Goal: Transaction & Acquisition: Purchase product/service

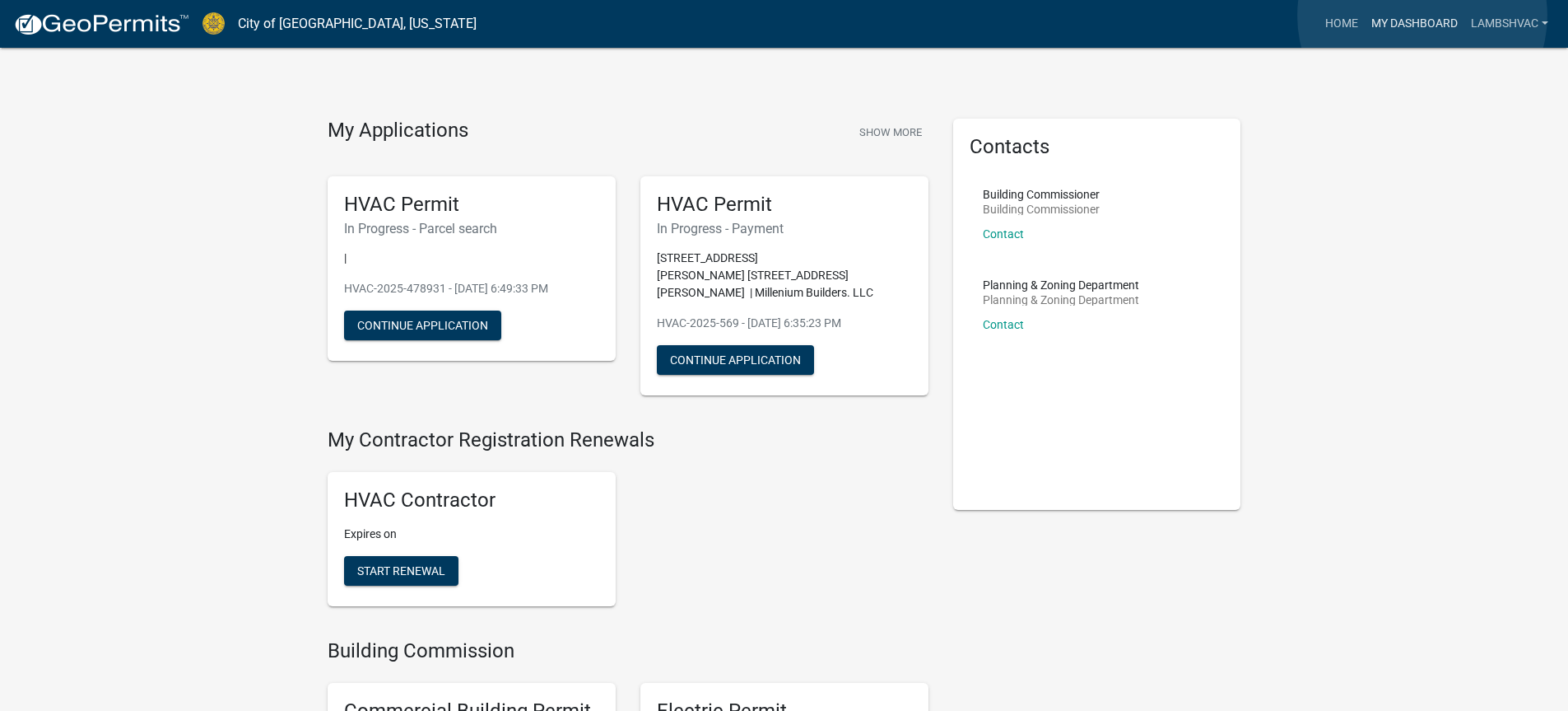
click at [1422, 16] on link "My Dashboard" at bounding box center [1414, 24] width 100 height 32
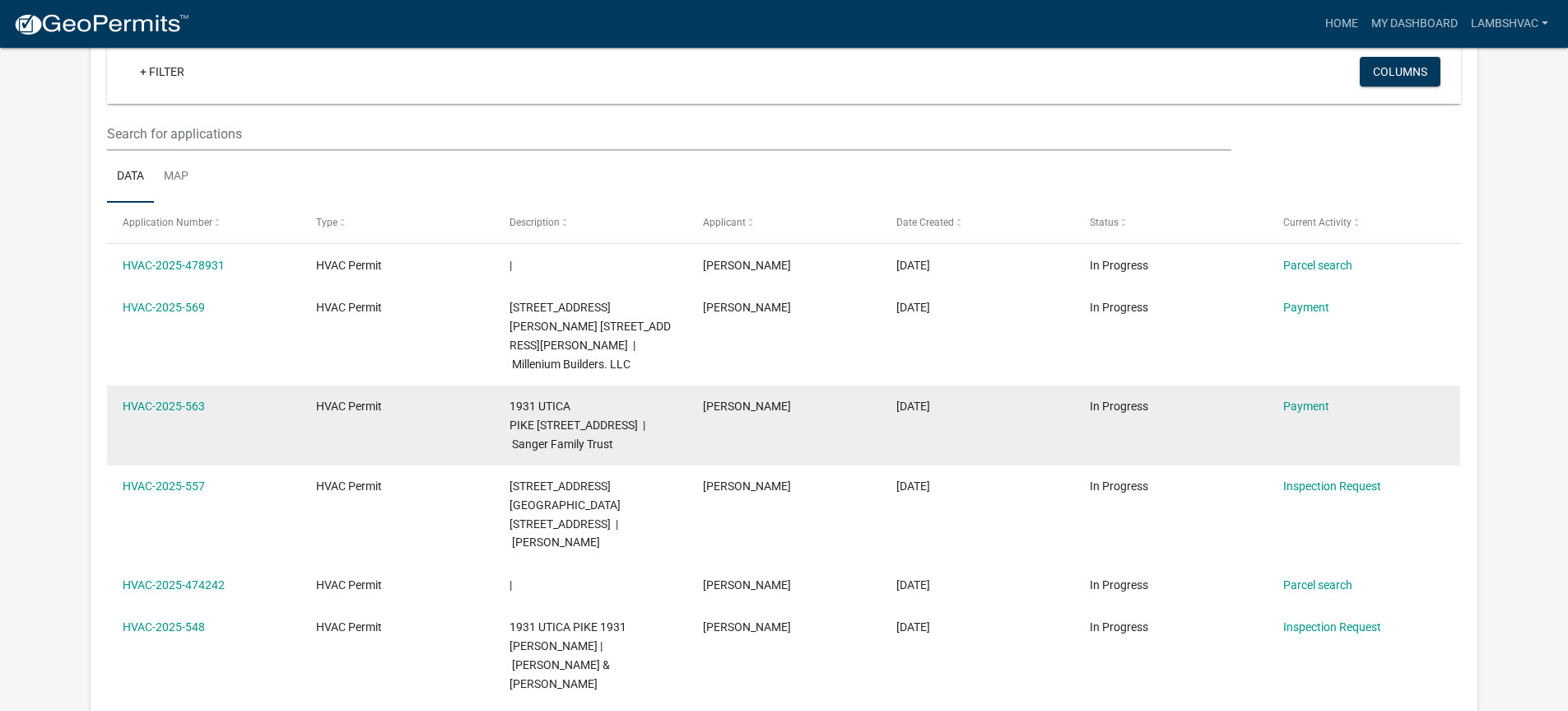
scroll to position [136, 0]
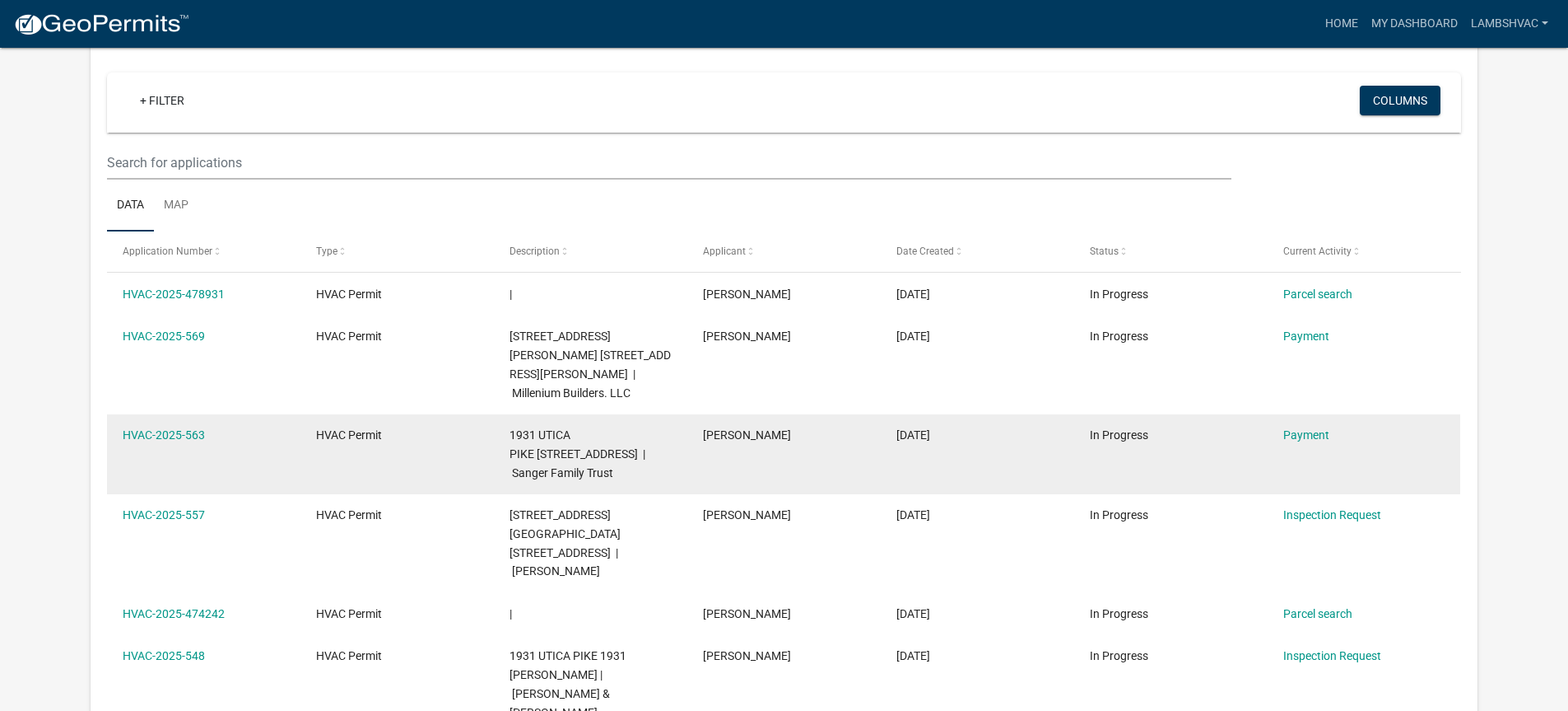
click at [143, 426] on div "HVAC-2025-563" at bounding box center [203, 435] width 162 height 19
click at [144, 428] on link "HVAC-2025-563" at bounding box center [164, 434] width 83 height 13
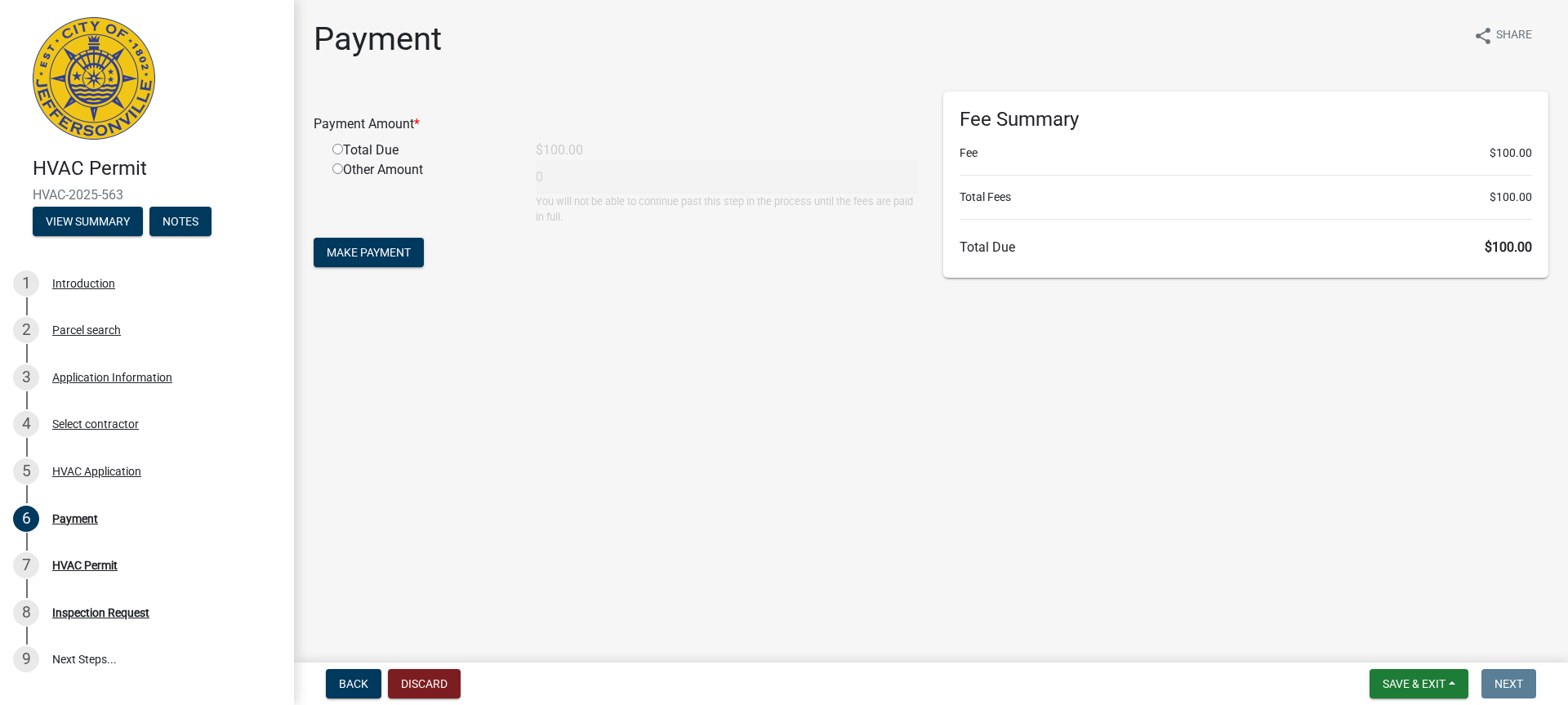
click at [339, 152] on input "radio" at bounding box center [337, 149] width 11 height 11
radio input "true"
type input "100"
click at [321, 254] on button "Make Payment" at bounding box center [369, 252] width 110 height 29
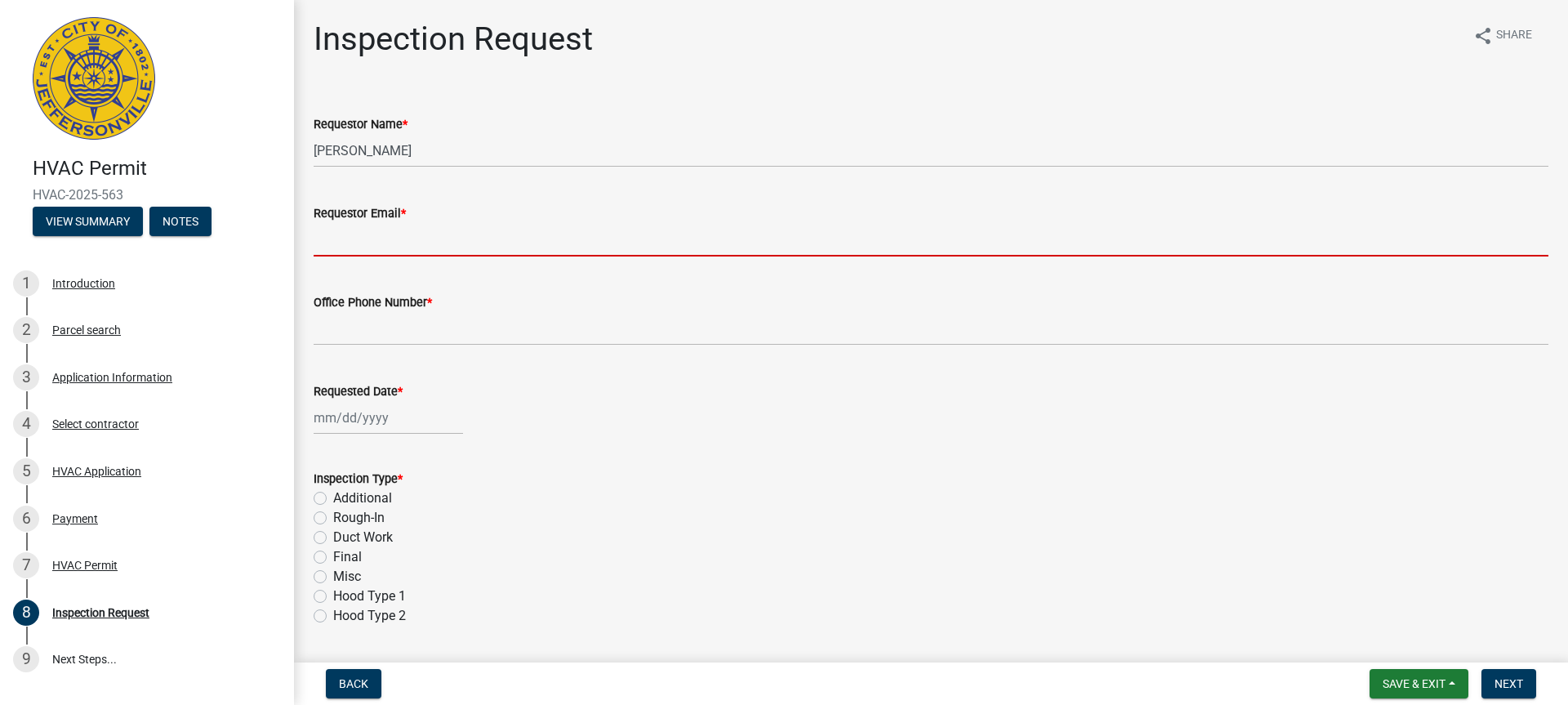
click at [370, 247] on input "Requestor Email *" at bounding box center [931, 240] width 1235 height 33
type input "[EMAIL_ADDRESS][DOMAIN_NAME]"
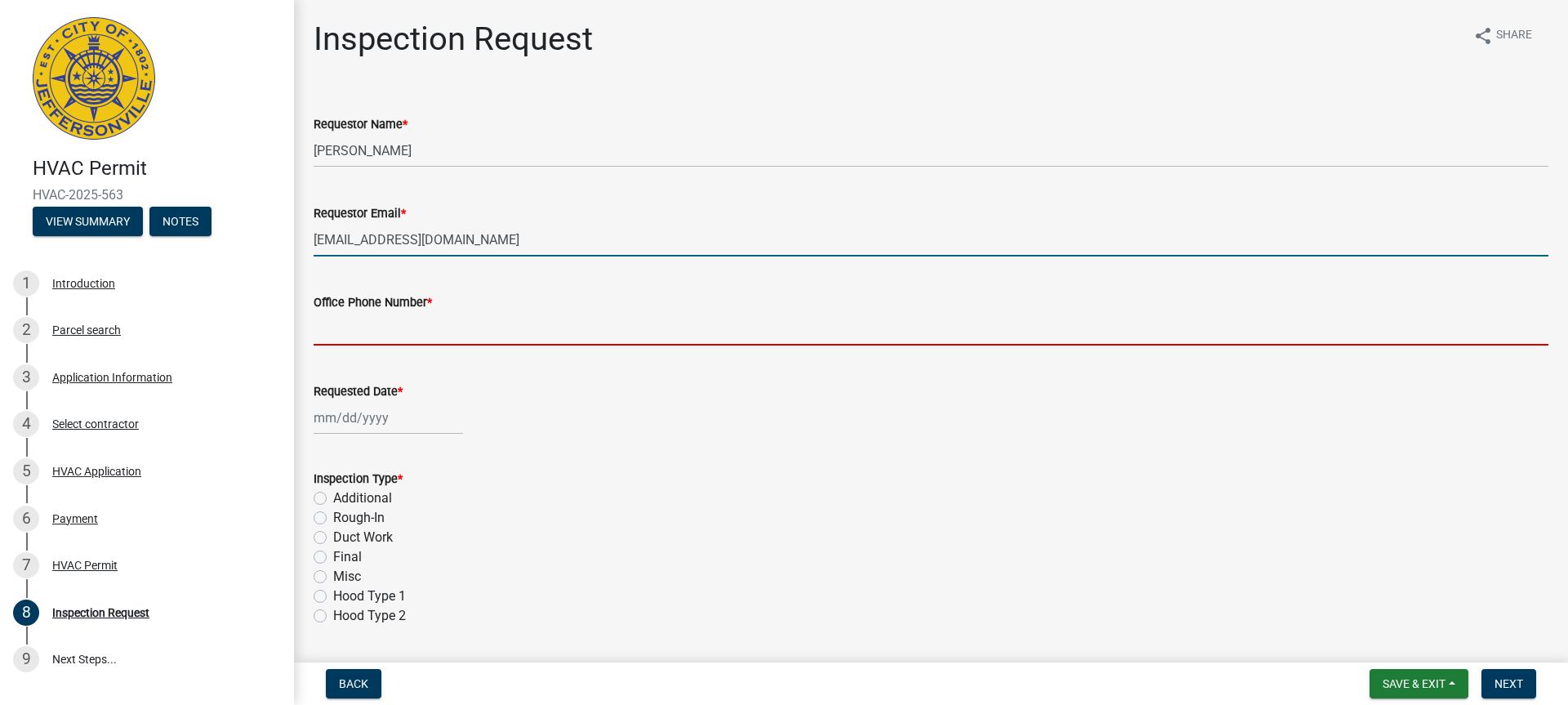
type input "8129451035"
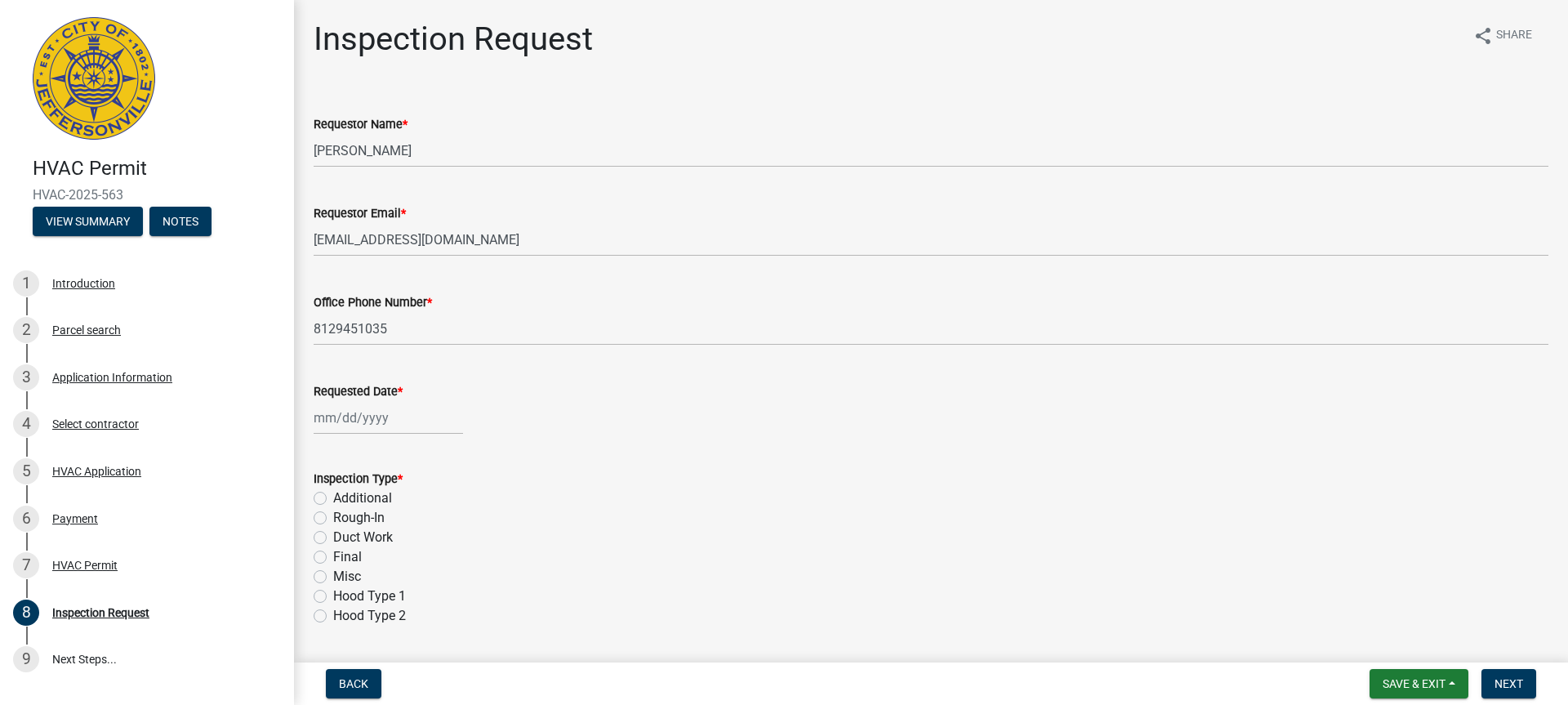
click at [310, 410] on div "Requested Date *" at bounding box center [931, 397] width 1259 height 76
click at [315, 419] on div at bounding box center [388, 418] width 150 height 33
select select "9"
select select "2025"
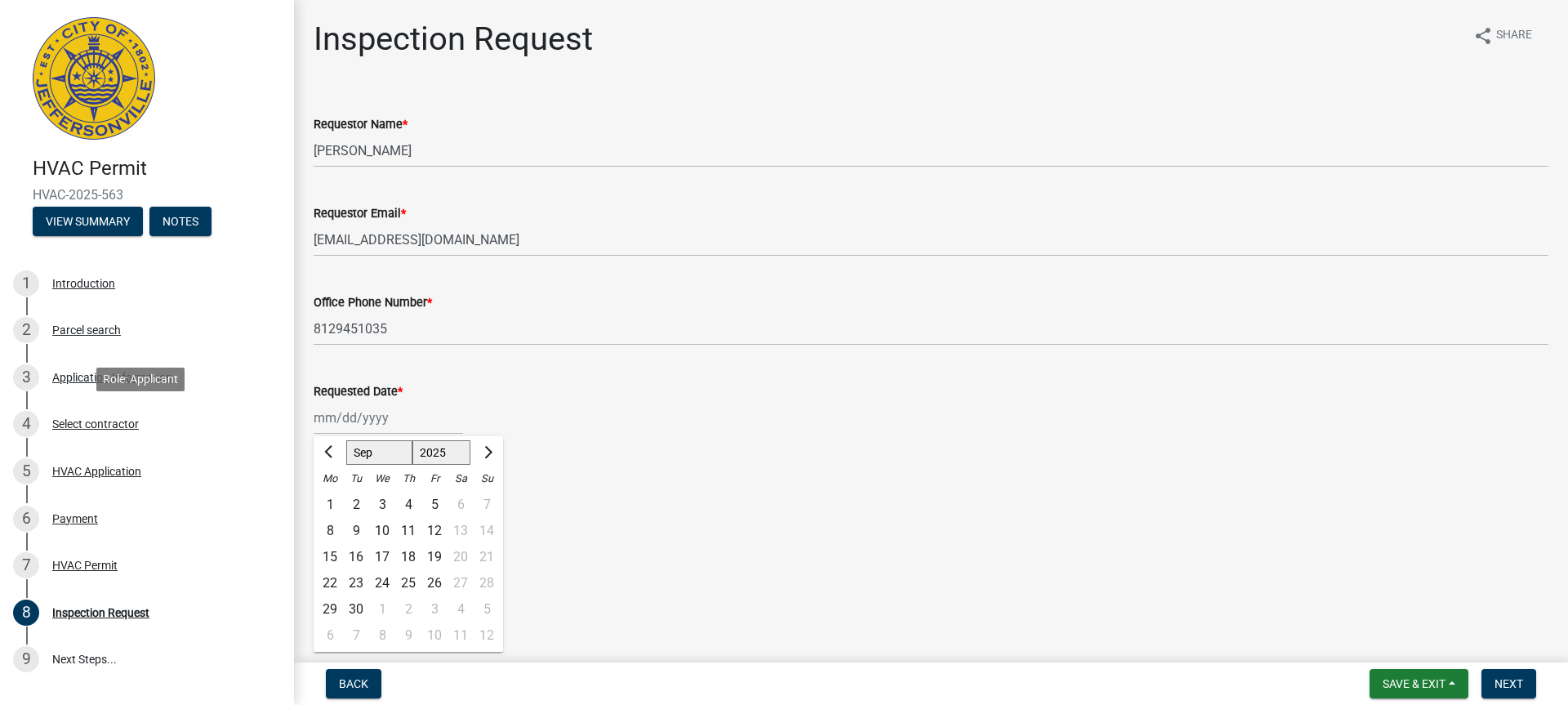
drag, startPoint x: 207, startPoint y: 411, endPoint x: 1148, endPoint y: 465, distance: 942.5
click at [1148, 465] on form "Inspection Type * Additional Rough-In Duct Work Final Misc Hood Type 1 Hood Typ…" at bounding box center [931, 537] width 1235 height 176
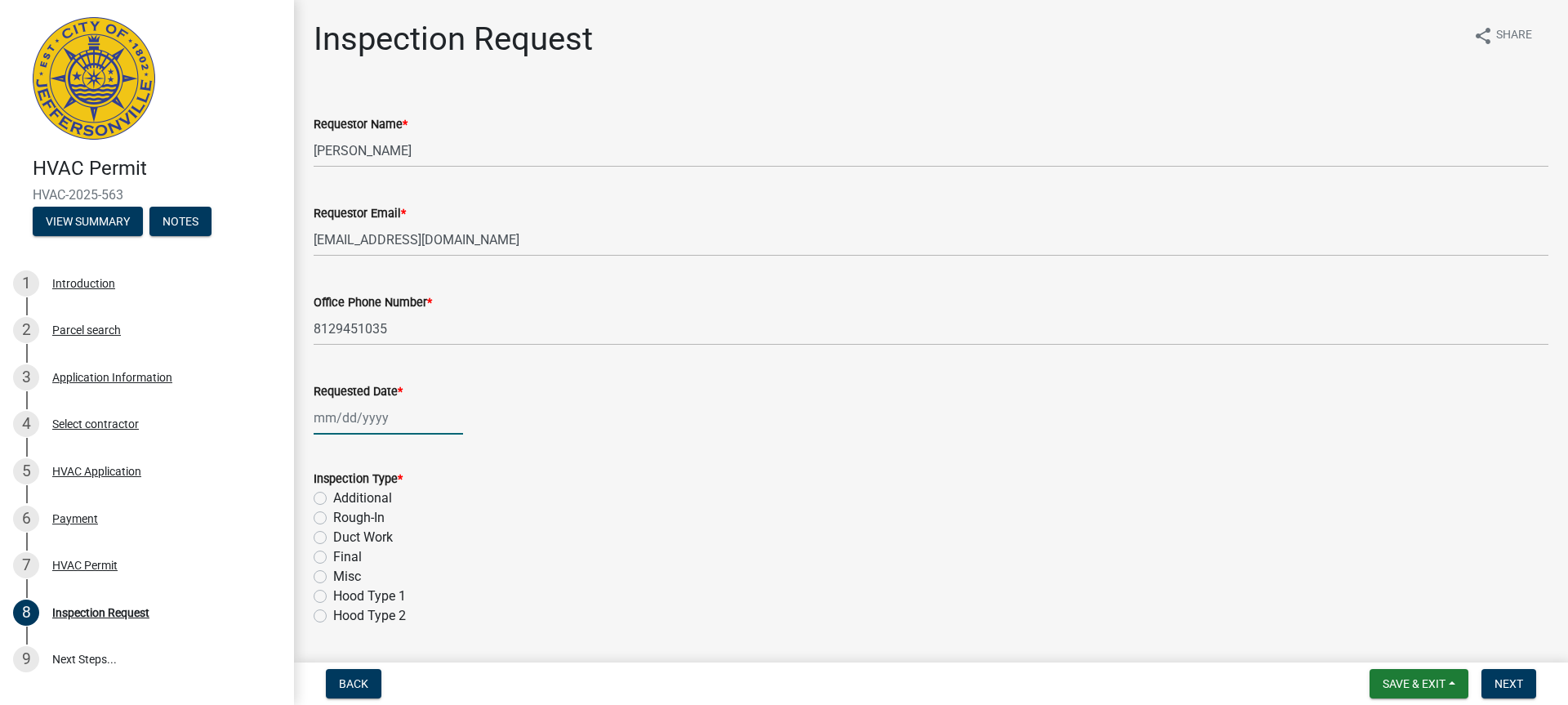
click at [351, 410] on div at bounding box center [388, 418] width 150 height 33
select select "9"
select select "2025"
click at [366, 573] on div "23" at bounding box center [356, 583] width 26 height 26
type input "[DATE]"
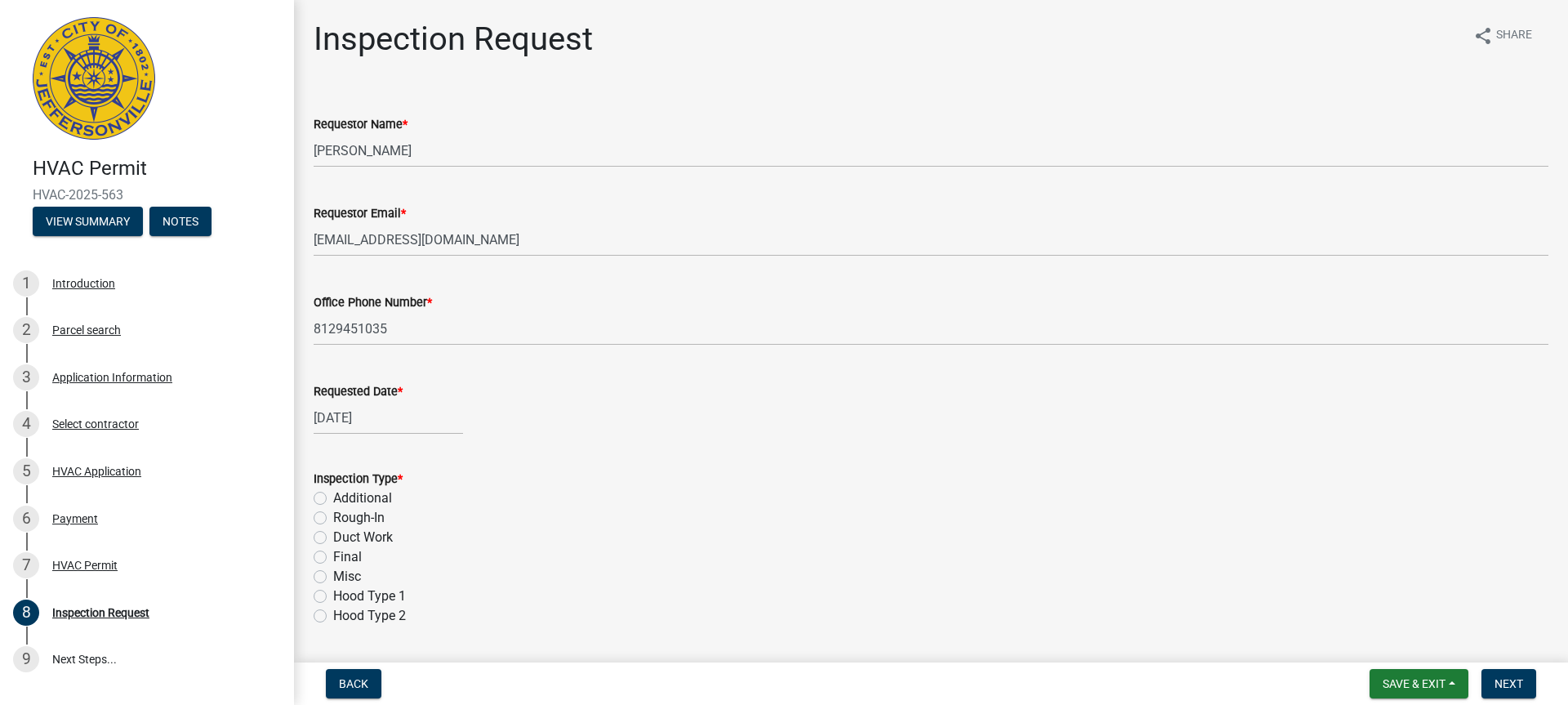
drag, startPoint x: 110, startPoint y: 463, endPoint x: -1568, endPoint y: 743, distance: 1701.2
click at [85, 557] on div "7 HVAC Permit" at bounding box center [140, 565] width 255 height 26
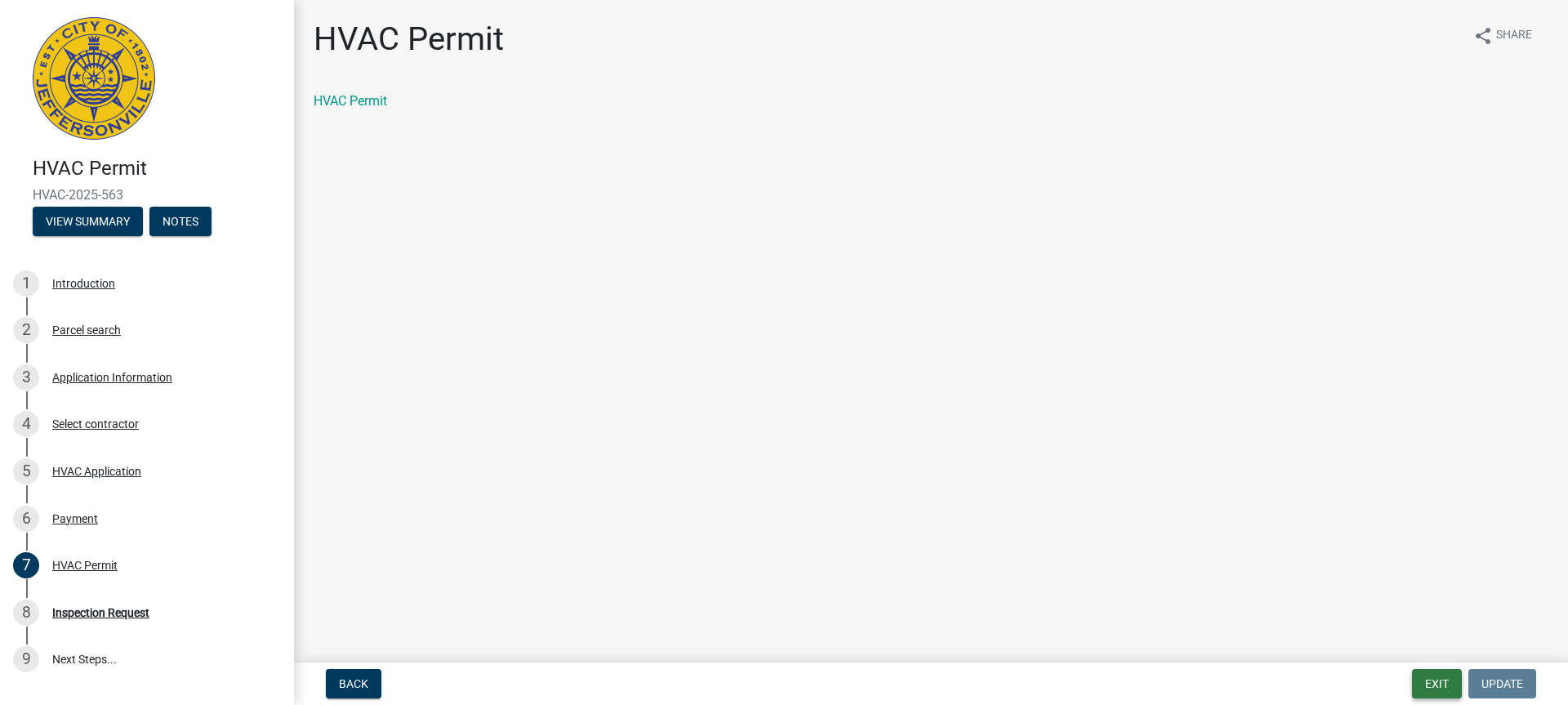
click at [1440, 689] on button "Exit" at bounding box center [1436, 683] width 50 height 29
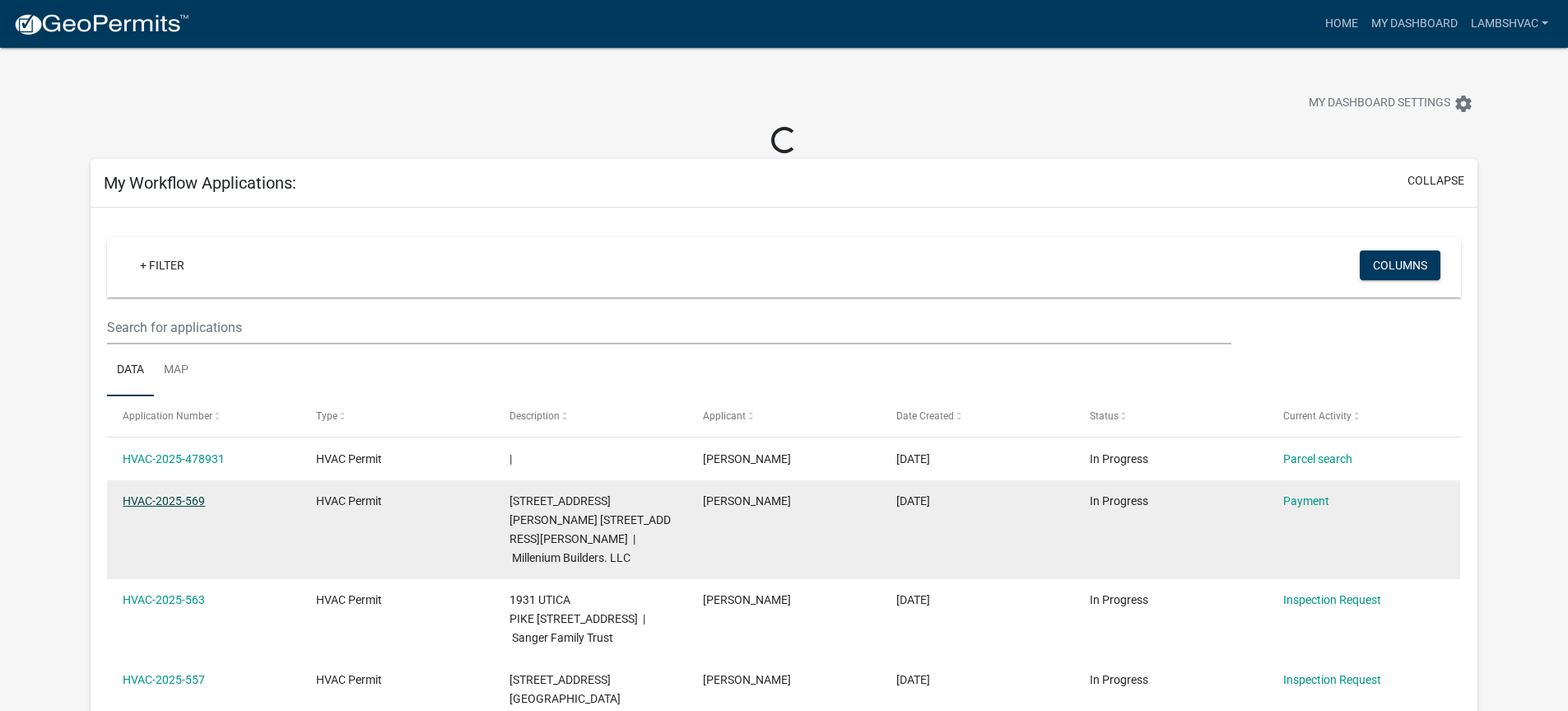
click at [137, 494] on link "HVAC-2025-569" at bounding box center [164, 500] width 83 height 13
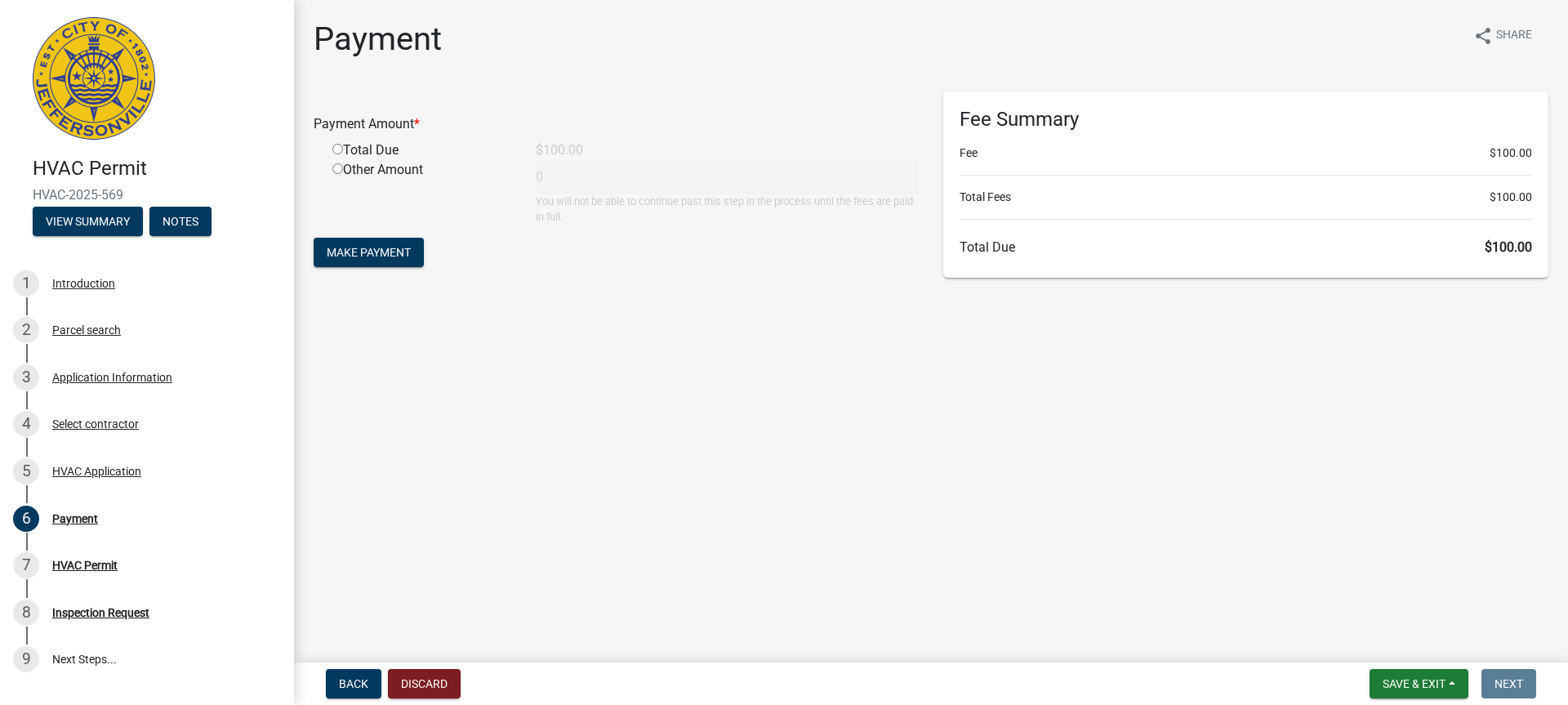
click at [330, 142] on div "Total Due" at bounding box center [421, 151] width 203 height 20
click at [337, 146] on input "radio" at bounding box center [337, 149] width 11 height 11
radio input "true"
type input "100"
click at [345, 252] on span "Make Payment" at bounding box center [369, 251] width 84 height 13
